Goal: Information Seeking & Learning: Find specific fact

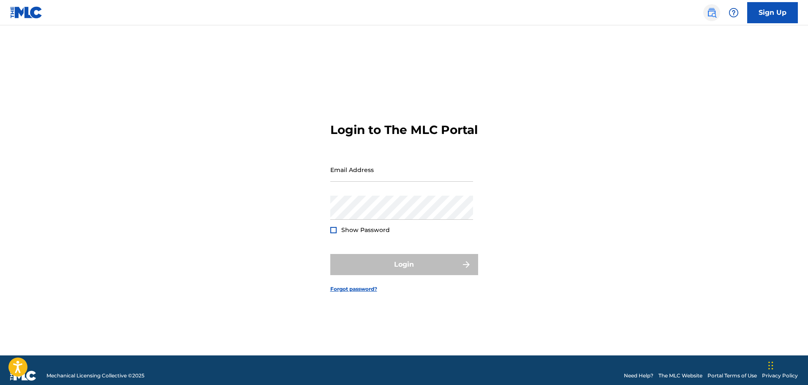
click at [711, 13] on img at bounding box center [712, 13] width 10 height 10
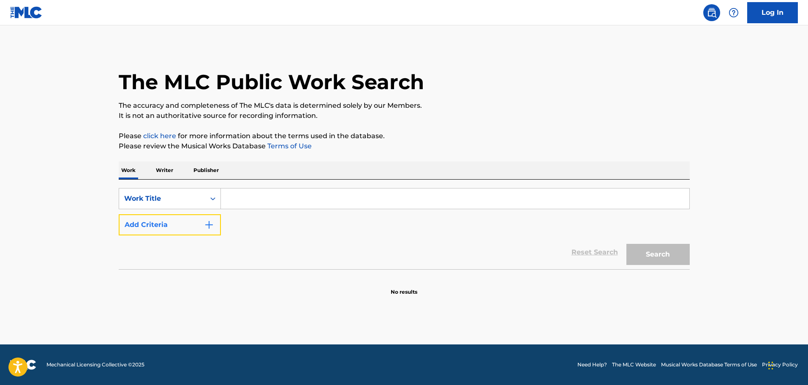
drag, startPoint x: 213, startPoint y: 227, endPoint x: 271, endPoint y: 196, distance: 66.2
click at [214, 226] on img "Search Form" at bounding box center [209, 225] width 10 height 10
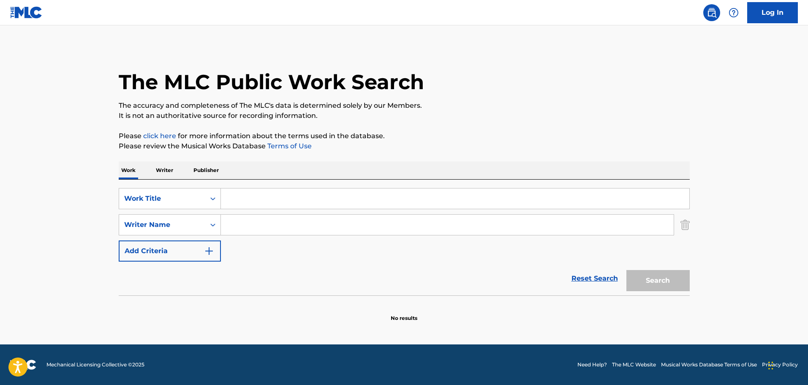
click at [271, 196] on input "Search Form" at bounding box center [455, 198] width 469 height 20
type input "[GEOGRAPHIC_DATA]"
click at [277, 221] on input "Search Form" at bounding box center [447, 225] width 453 height 20
type input "[PERSON_NAME]"
click at [627, 270] on button "Search" at bounding box center [658, 280] width 63 height 21
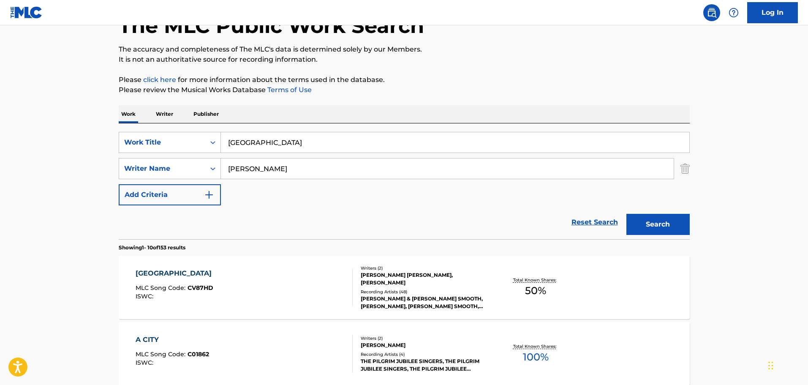
scroll to position [169, 0]
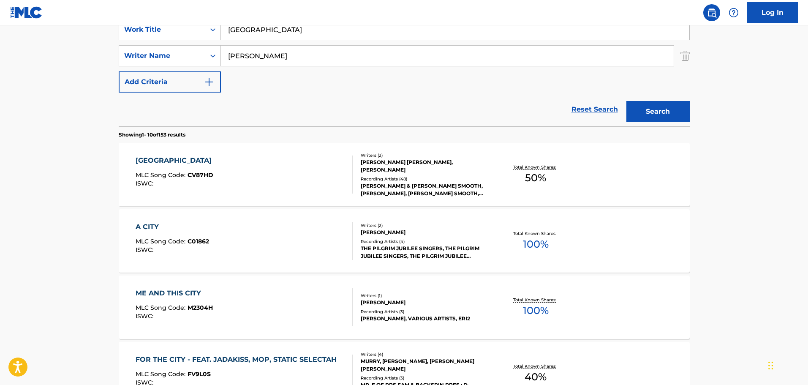
click at [265, 173] on div "CARMEL CITY MLC Song Code : CV87HD ISWC :" at bounding box center [244, 175] width 217 height 38
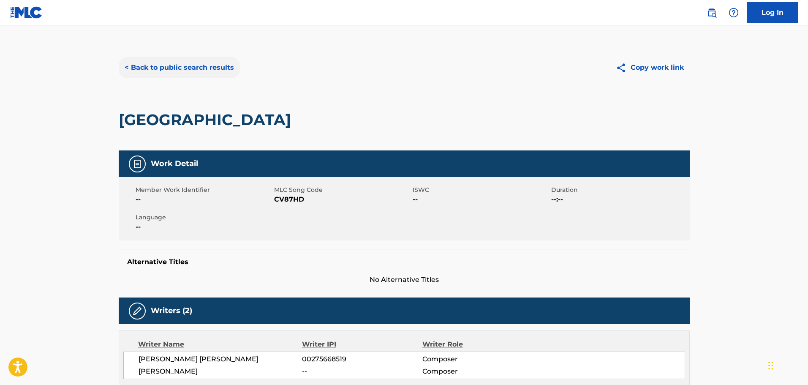
click at [200, 70] on button "< Back to public search results" at bounding box center [179, 67] width 121 height 21
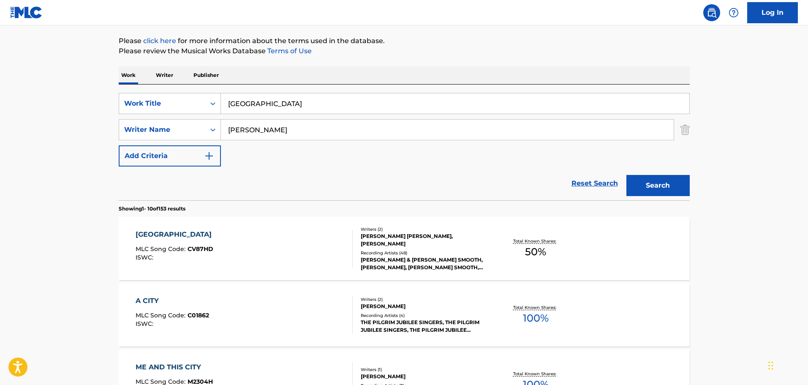
scroll to position [42, 0]
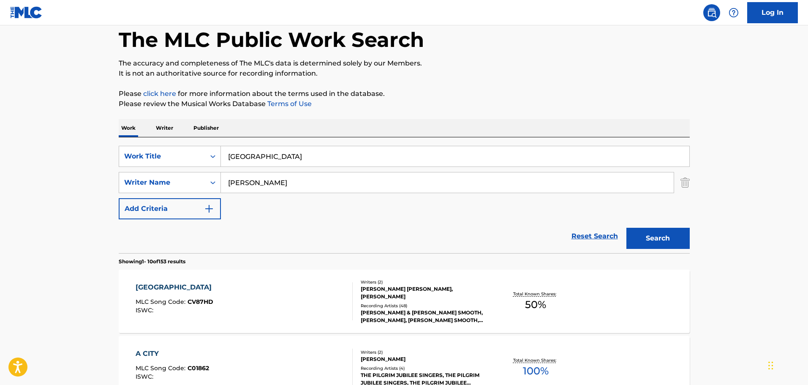
drag, startPoint x: 233, startPoint y: 166, endPoint x: 227, endPoint y: 167, distance: 6.8
click at [227, 167] on div "[GEOGRAPHIC_DATA]" at bounding box center [455, 156] width 469 height 21
type input "they reminisce over you"
click at [627, 228] on button "Search" at bounding box center [658, 238] width 63 height 21
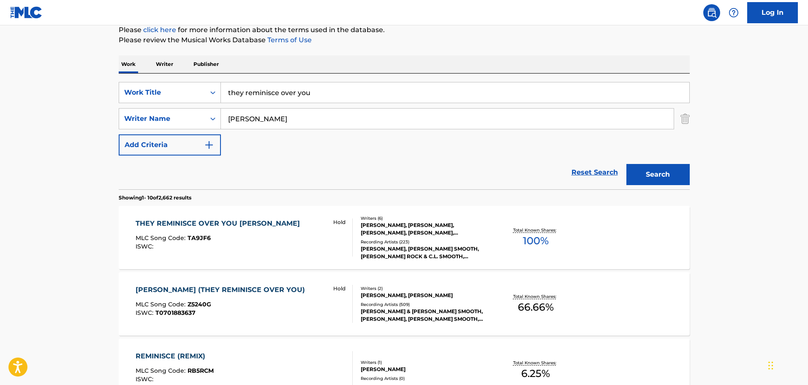
scroll to position [127, 0]
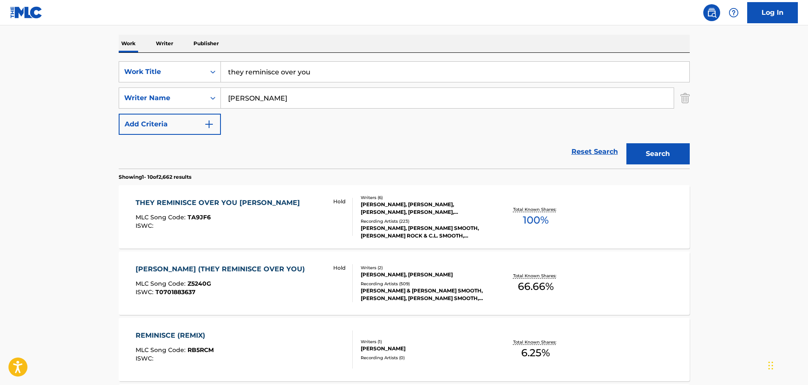
click at [316, 210] on div "THEY REMINISCE OVER YOU [PERSON_NAME] MLC Song Code : TA9JF6 ISWC : Hold" at bounding box center [244, 217] width 217 height 38
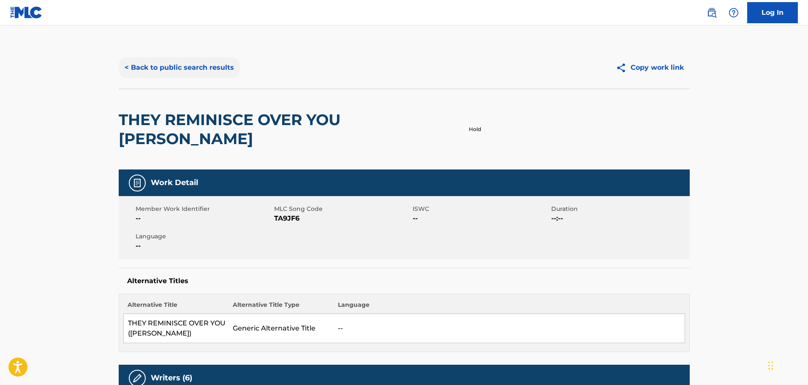
click at [172, 67] on button "< Back to public search results" at bounding box center [179, 67] width 121 height 21
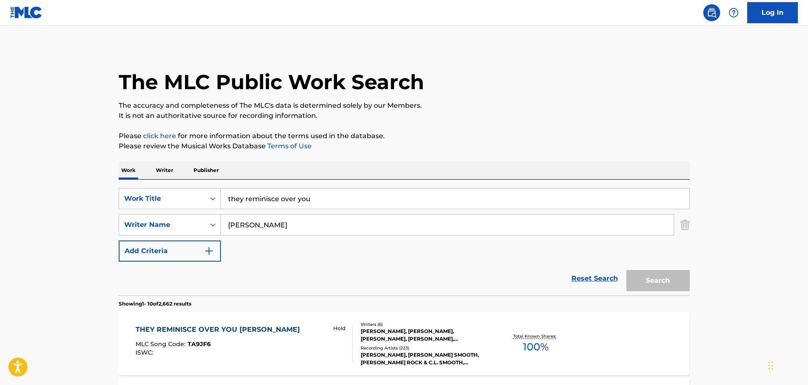
scroll to position [127, 0]
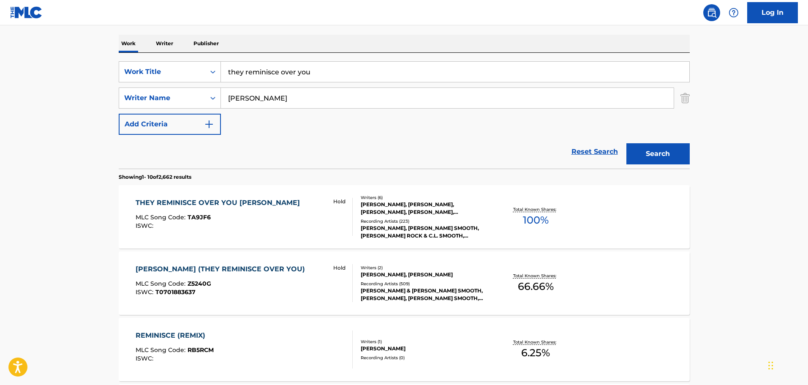
click at [195, 273] on div "[PERSON_NAME] (THEY REMINISCE OVER YOU)" at bounding box center [223, 269] width 174 height 10
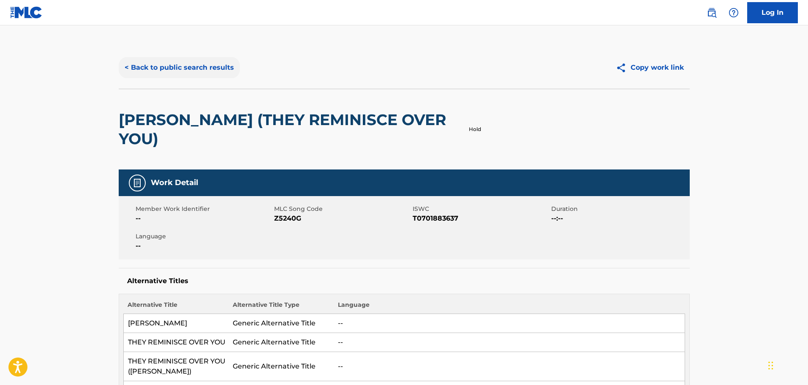
click at [211, 68] on button "< Back to public search results" at bounding box center [179, 67] width 121 height 21
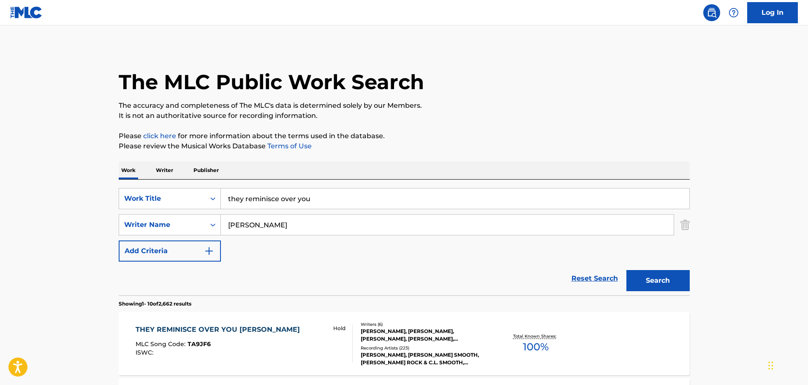
drag, startPoint x: 301, startPoint y: 206, endPoint x: 226, endPoint y: 215, distance: 75.3
click at [228, 215] on div "SearchWithCriteriafe9a1e1d-d63f-46ce-a1c7-9ec225eb266a Work Title they reminisc…" at bounding box center [404, 225] width 571 height 74
type input "straighten it out"
click at [627, 270] on button "Search" at bounding box center [658, 280] width 63 height 21
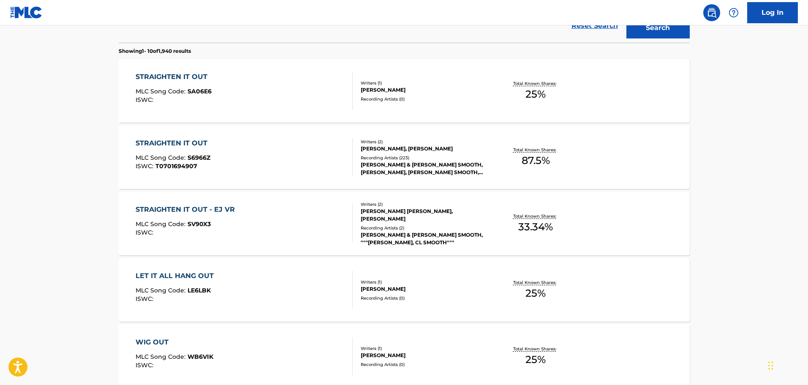
scroll to position [254, 0]
click at [284, 174] on div "STRAIGHTEN IT OUT MLC Song Code : S6966Z ISWC : T0701694907" at bounding box center [244, 156] width 217 height 38
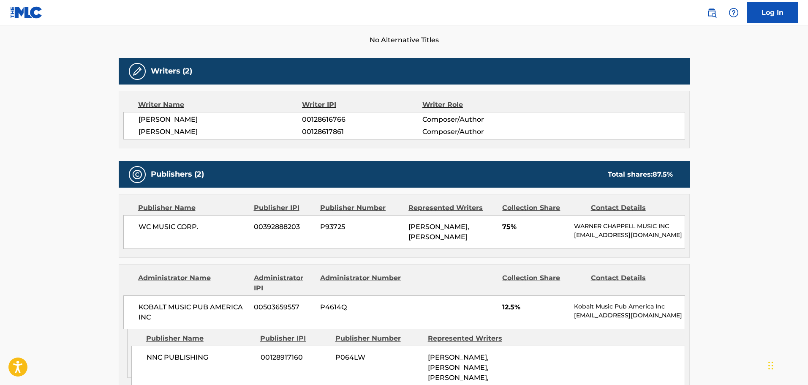
scroll to position [338, 0]
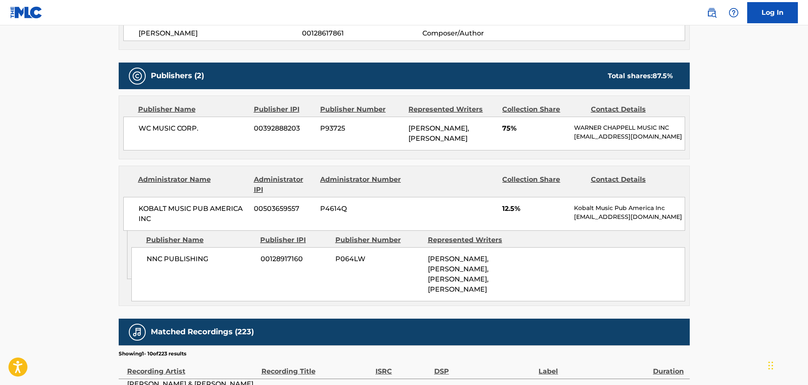
click at [165, 264] on span "NNC PUBLISHING" at bounding box center [201, 259] width 108 height 10
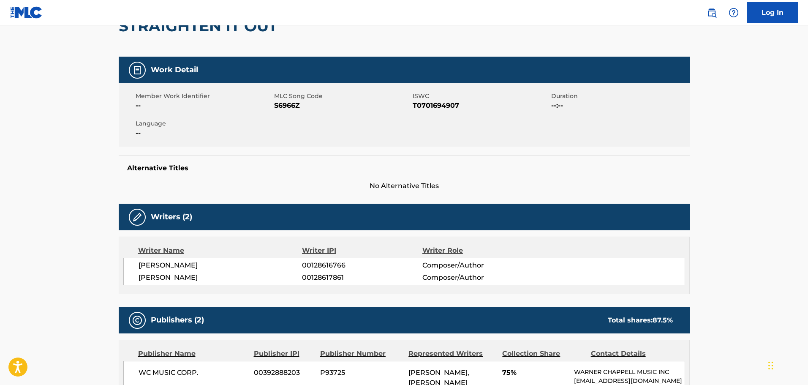
scroll to position [0, 0]
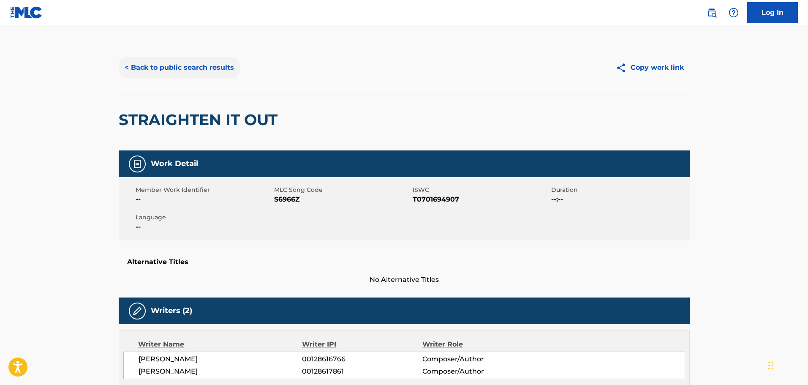
click at [164, 65] on button "< Back to public search results" at bounding box center [179, 67] width 121 height 21
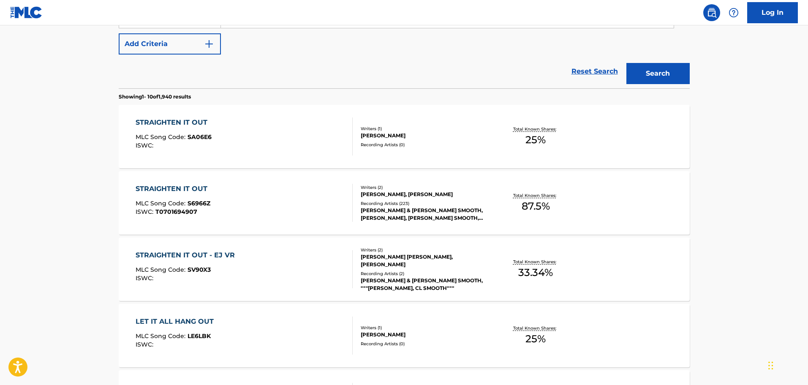
scroll to position [90, 0]
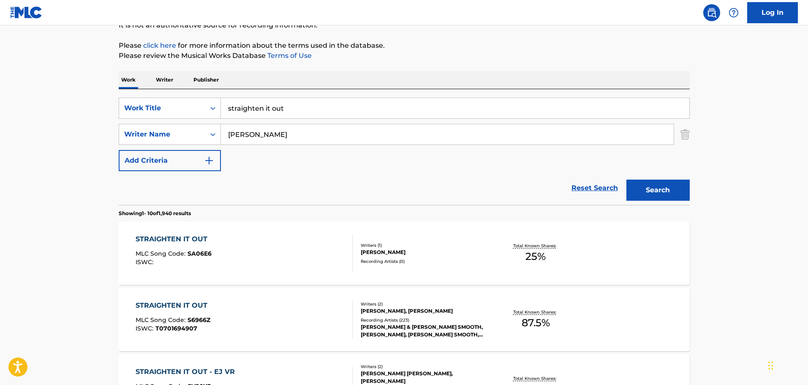
drag, startPoint x: 284, startPoint y: 107, endPoint x: 184, endPoint y: 97, distance: 100.2
click at [184, 97] on div "SearchWithCriteriafe9a1e1d-d63f-46ce-a1c7-9ec225eb266a Work Title straighten it…" at bounding box center [404, 147] width 571 height 116
type input "On and ON"
click at [627, 180] on button "Search" at bounding box center [658, 190] width 63 height 21
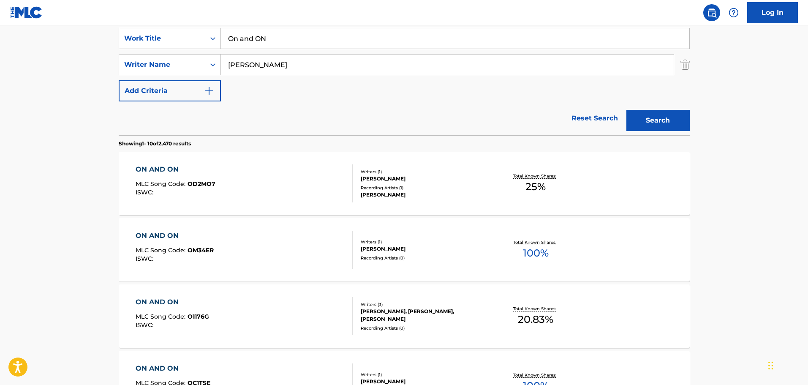
scroll to position [175, 0]
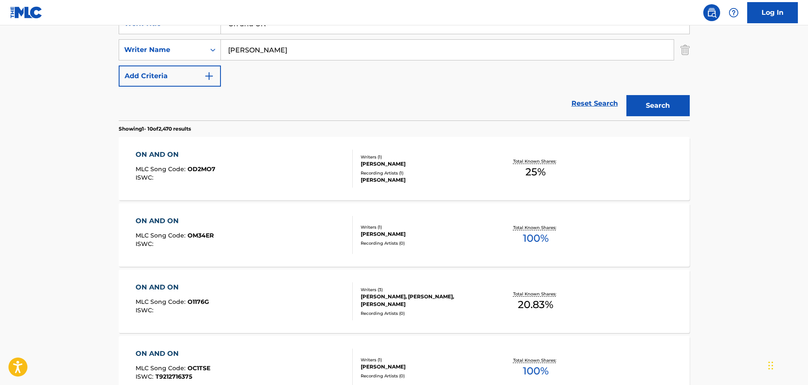
click at [296, 185] on div "ON AND ON MLC Song Code : OD2MO7 ISWC :" at bounding box center [244, 169] width 217 height 38
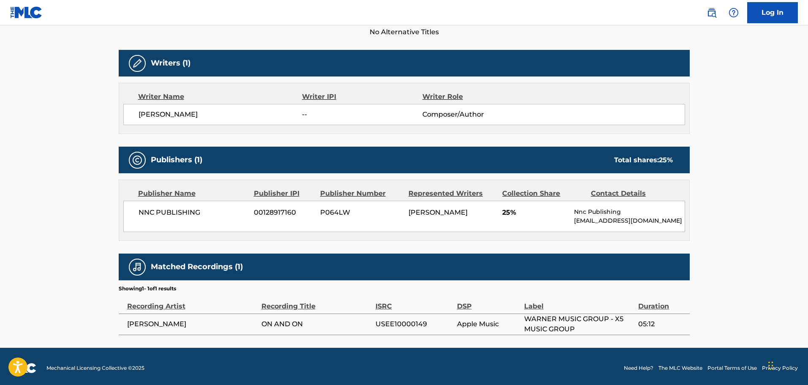
scroll to position [251, 0]
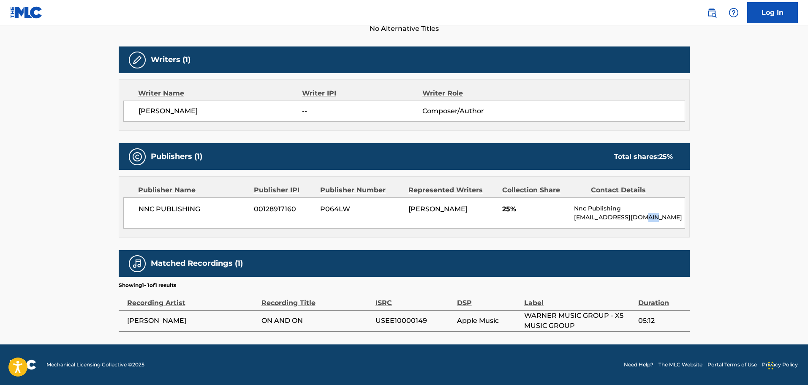
drag, startPoint x: 655, startPoint y: 219, endPoint x: 637, endPoint y: 219, distance: 18.2
click at [637, 219] on p "[EMAIL_ADDRESS][DOMAIN_NAME]" at bounding box center [629, 217] width 110 height 9
drag, startPoint x: 621, startPoint y: 220, endPoint x: 649, endPoint y: 221, distance: 27.9
click at [649, 221] on p "[EMAIL_ADDRESS][DOMAIN_NAME]" at bounding box center [629, 217] width 110 height 9
copy p "[DOMAIN_NAME]"
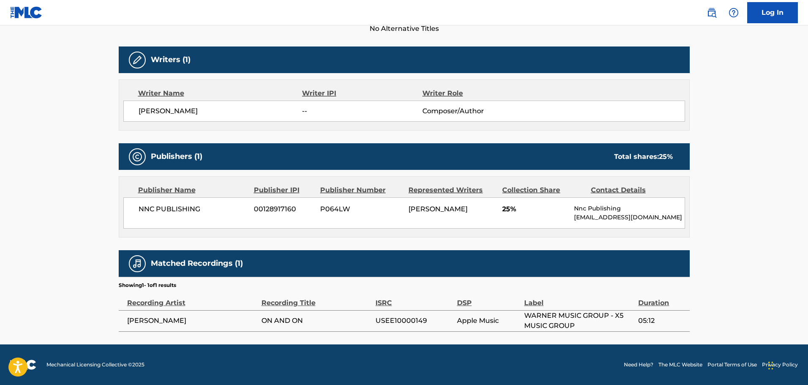
click at [152, 208] on span "NNC PUBLISHING" at bounding box center [193, 209] width 109 height 10
copy div "NNC PUBLISHING"
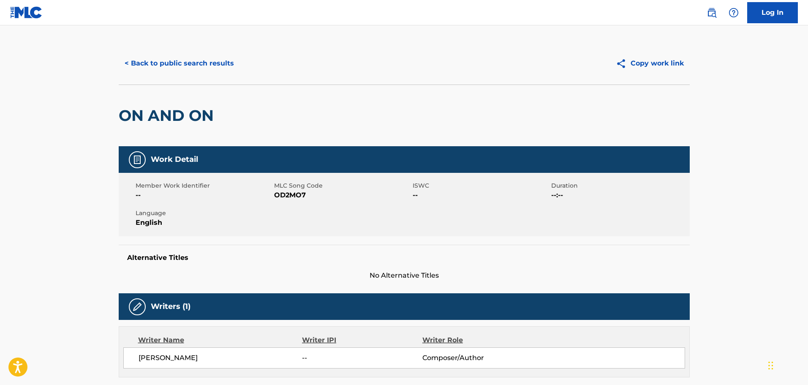
scroll to position [0, 0]
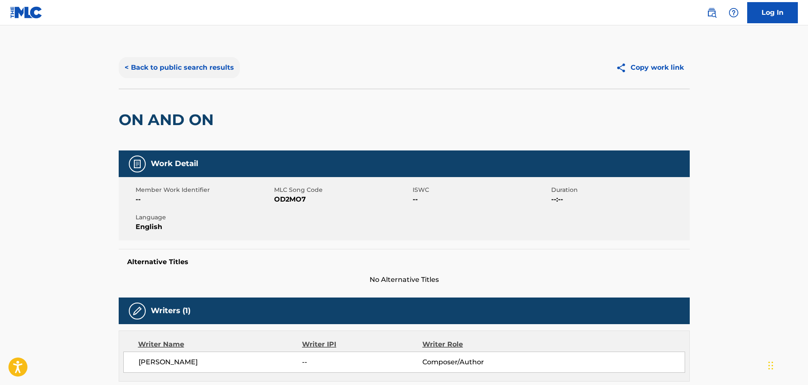
click at [178, 73] on button "< Back to public search results" at bounding box center [179, 67] width 121 height 21
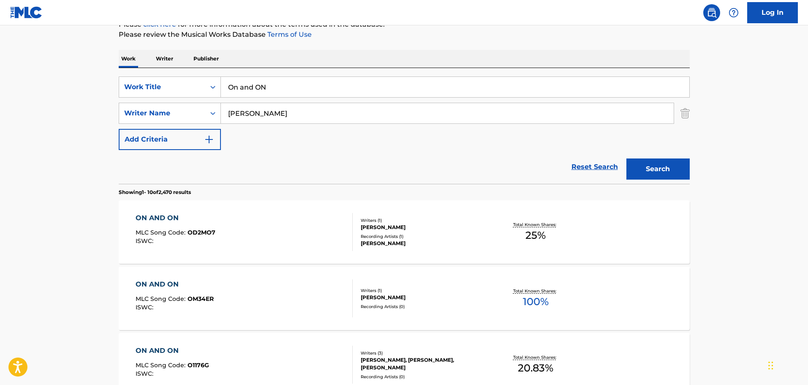
scroll to position [48, 0]
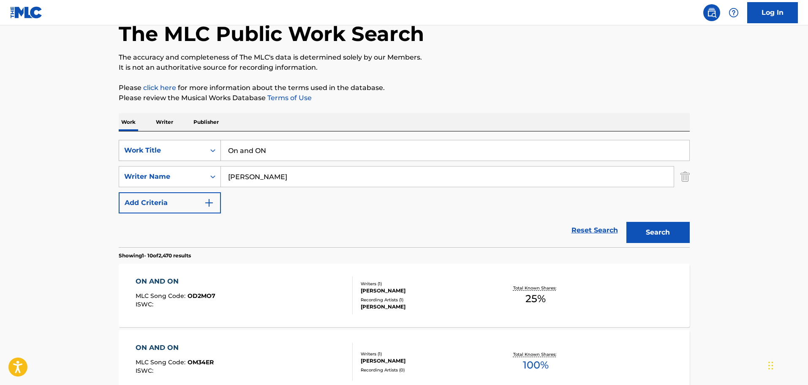
drag, startPoint x: 267, startPoint y: 154, endPoint x: 165, endPoint y: 156, distance: 101.9
click at [165, 156] on div "SearchWithCriteriafe9a1e1d-d63f-46ce-a1c7-9ec225eb266a Work Title On and ON" at bounding box center [404, 150] width 571 height 21
type input "for [PERSON_NAME]'s sake"
click at [627, 222] on button "Search" at bounding box center [658, 232] width 63 height 21
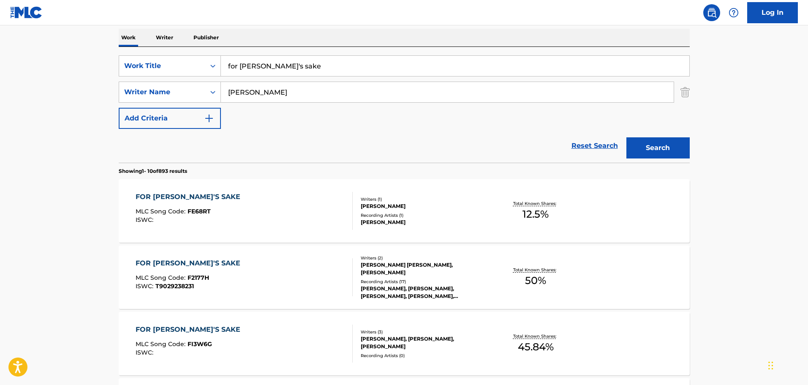
scroll to position [217, 0]
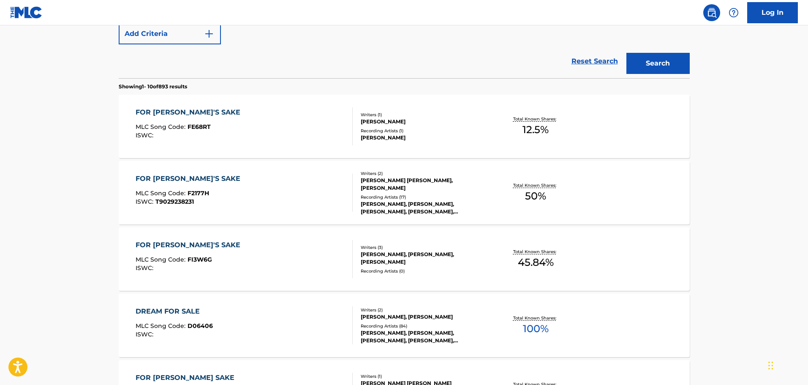
click at [242, 128] on div "FOR [PERSON_NAME]'S SAKE MLC Song Code : FE68RT ISWC :" at bounding box center [244, 126] width 217 height 38
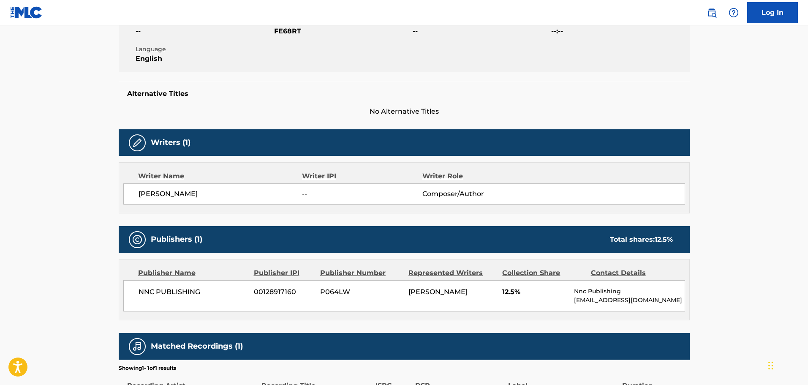
scroll to position [169, 0]
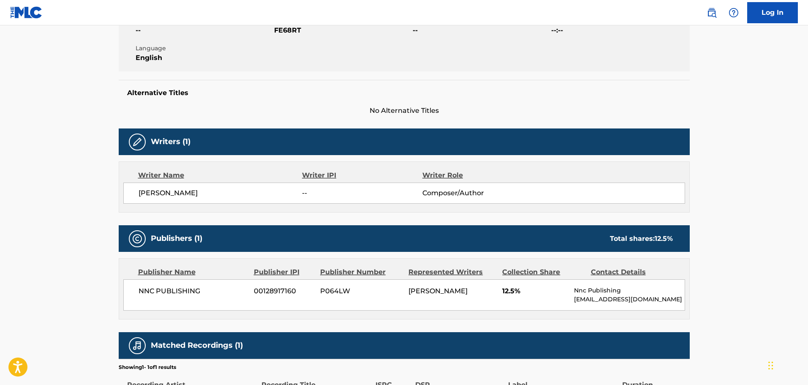
click at [145, 303] on div "NNC PUBLISHING 00128917160 P064LW [PERSON_NAME] 12.5% Nnc Publishing [EMAIL_ADD…" at bounding box center [404, 294] width 562 height 31
copy div "NNC PUBLISHING"
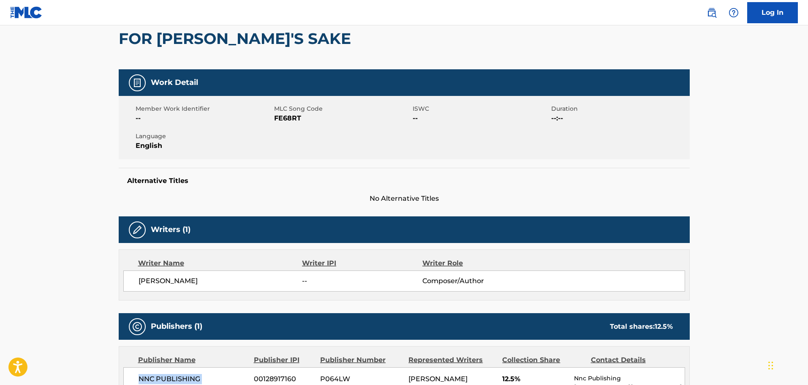
scroll to position [0, 0]
